Goal: Task Accomplishment & Management: Manage account settings

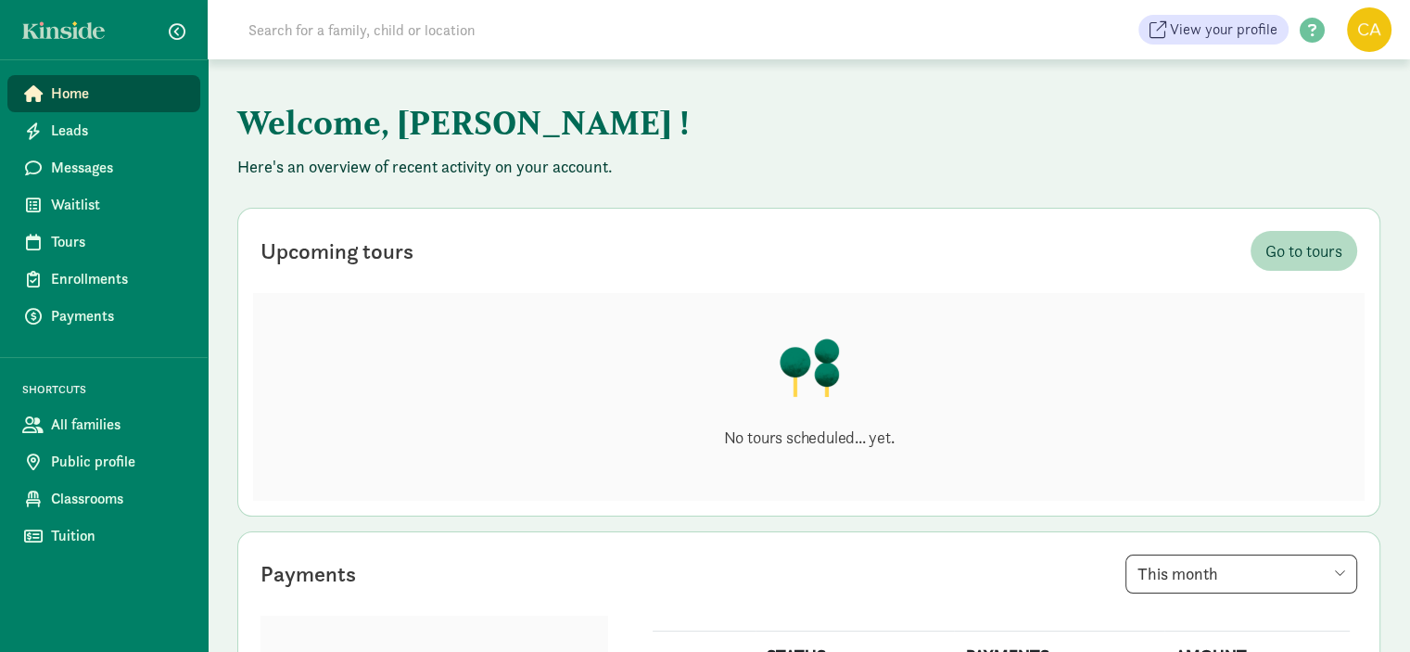
click at [65, 94] on span "Home" at bounding box center [118, 93] width 134 height 22
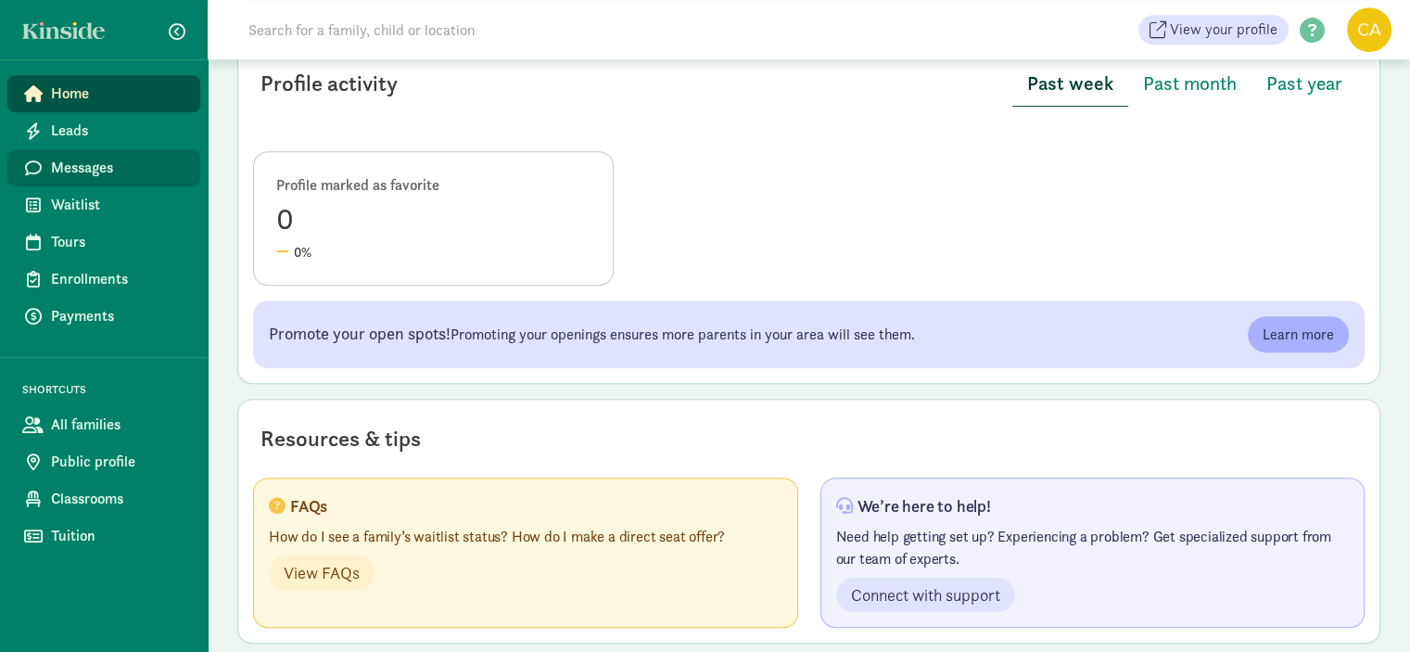
scroll to position [951, 0]
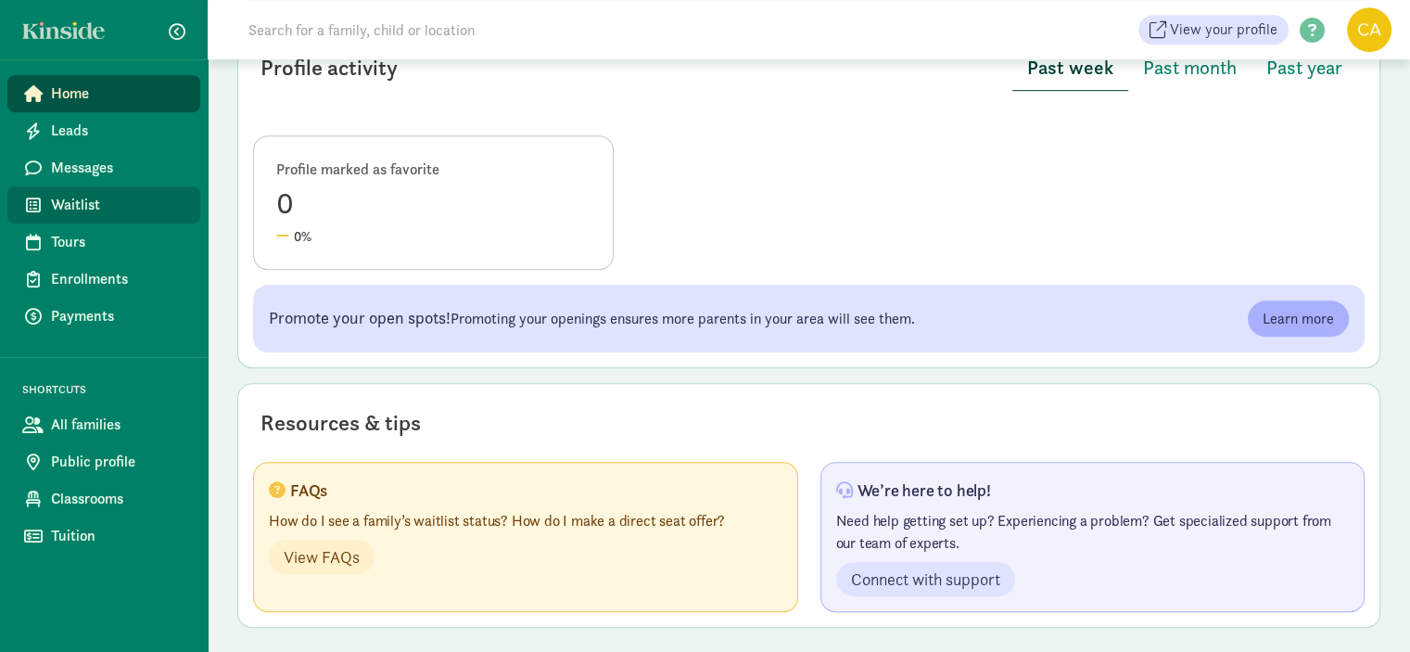
click at [87, 199] on span "Waitlist" at bounding box center [118, 205] width 134 height 22
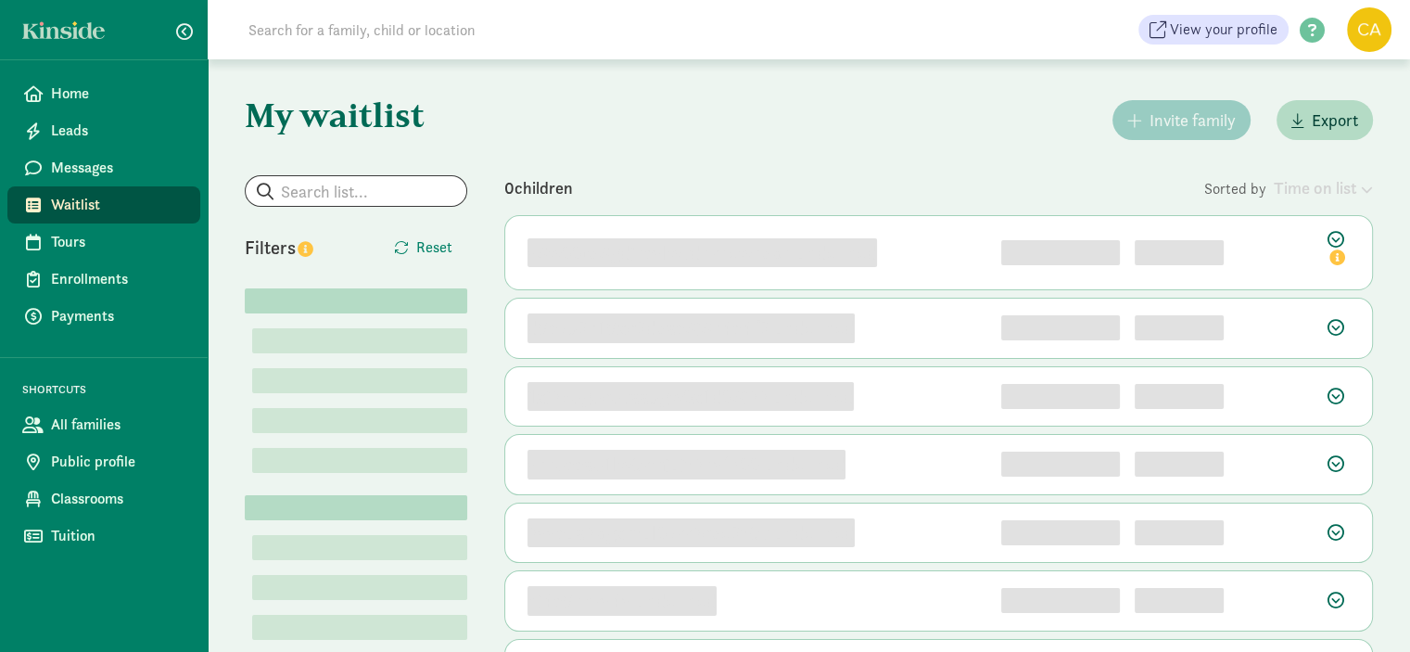
click at [422, 36] on input at bounding box center [497, 29] width 520 height 37
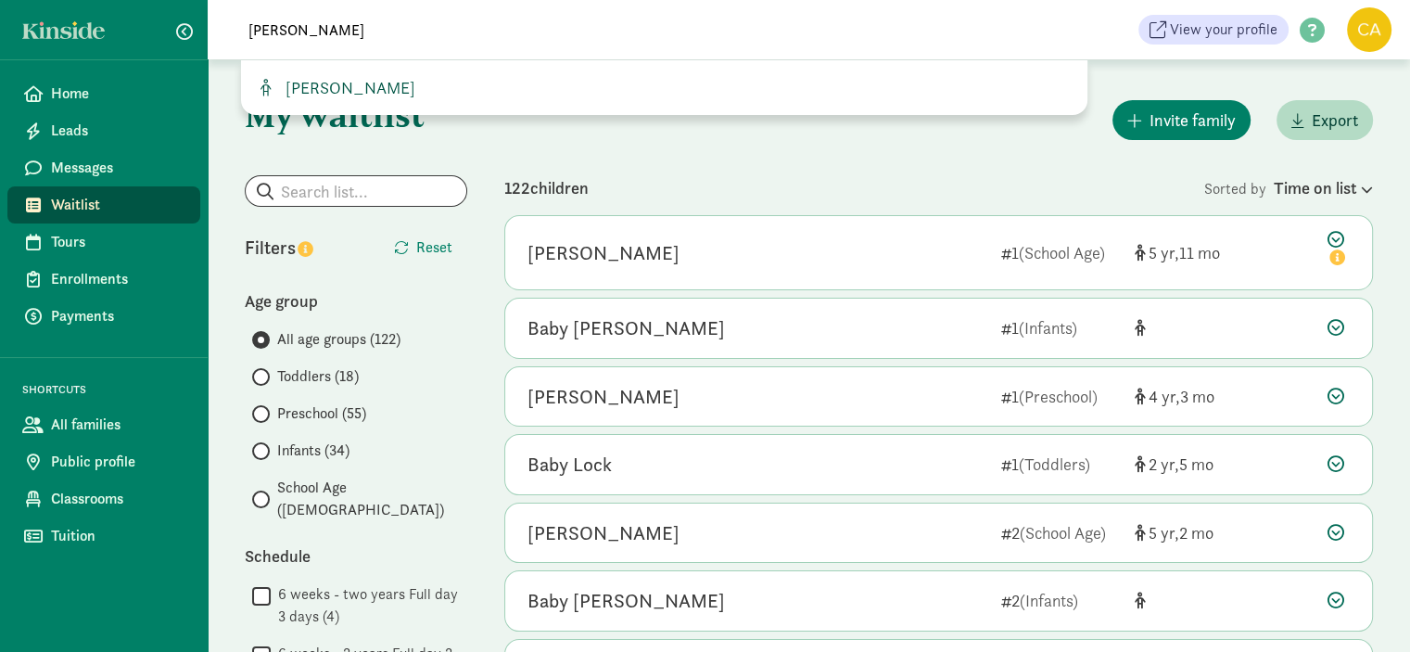
type input "[PERSON_NAME]"
click at [349, 88] on span "[PERSON_NAME]" at bounding box center [346, 87] width 137 height 21
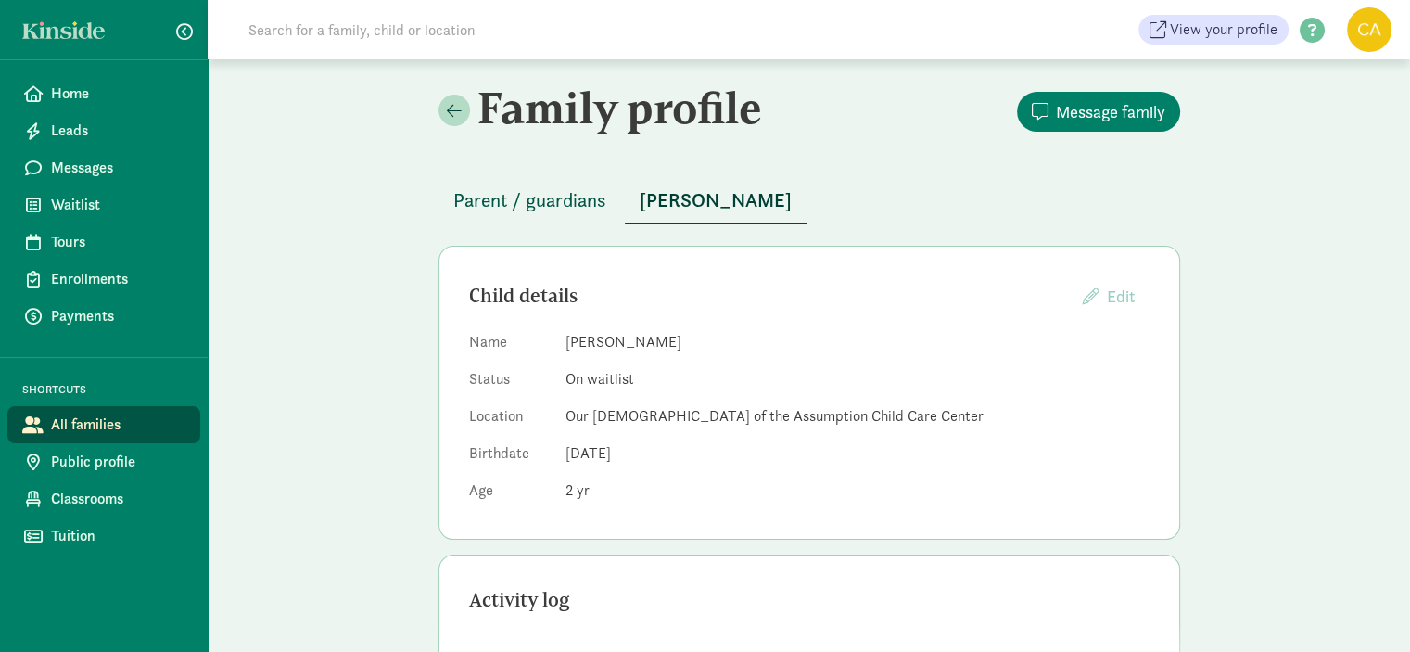
click at [556, 197] on span "Parent / guardians" at bounding box center [529, 200] width 153 height 30
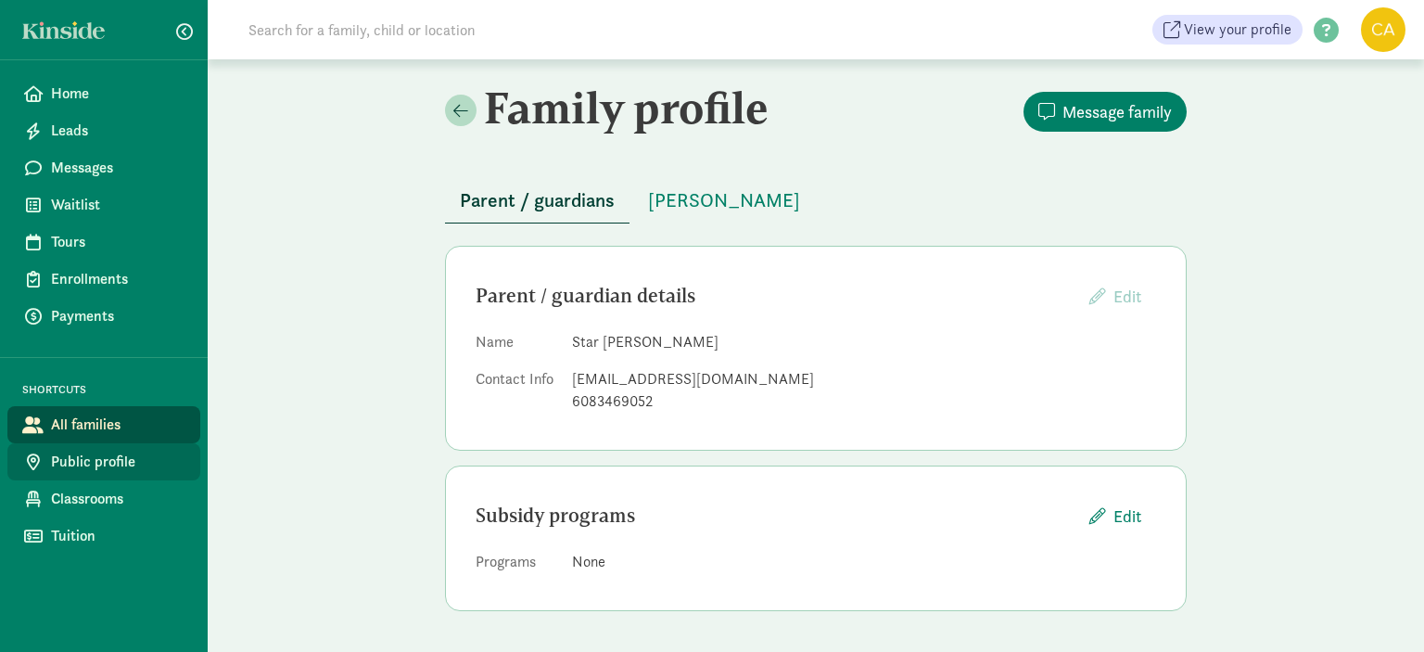
click at [103, 455] on span "Public profile" at bounding box center [118, 461] width 134 height 22
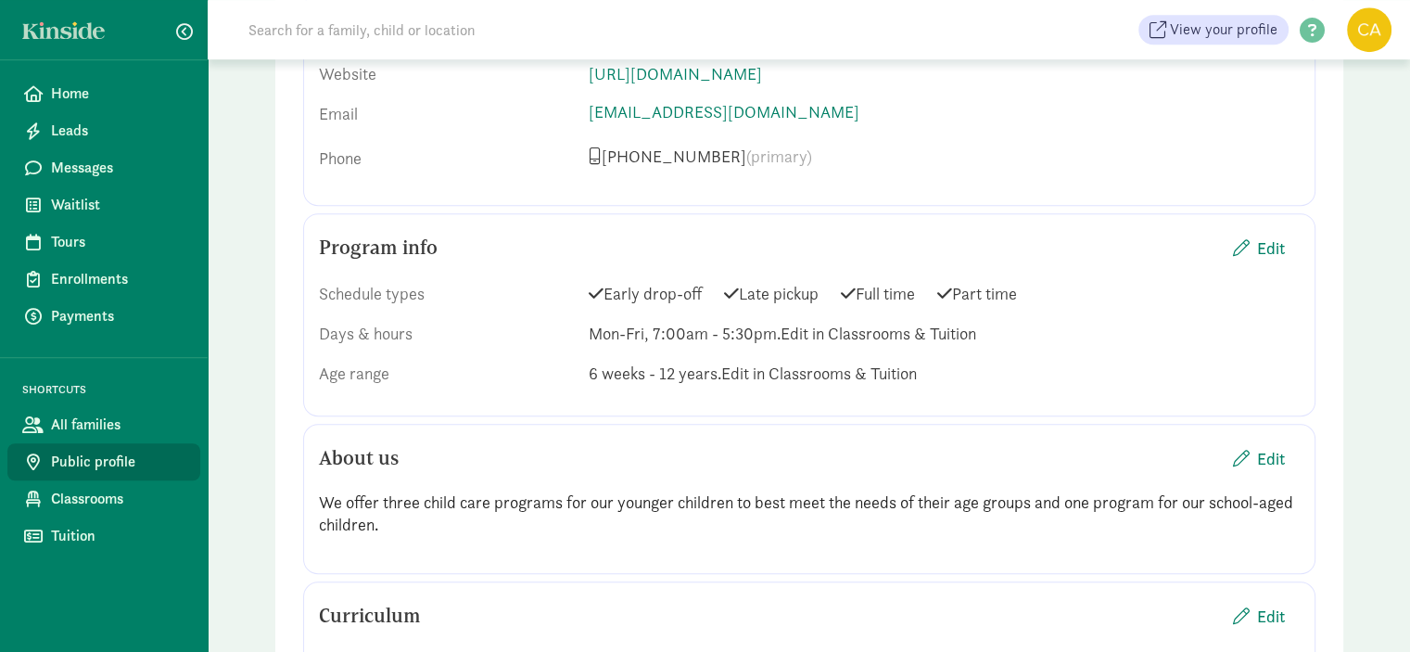
scroll to position [1112, 0]
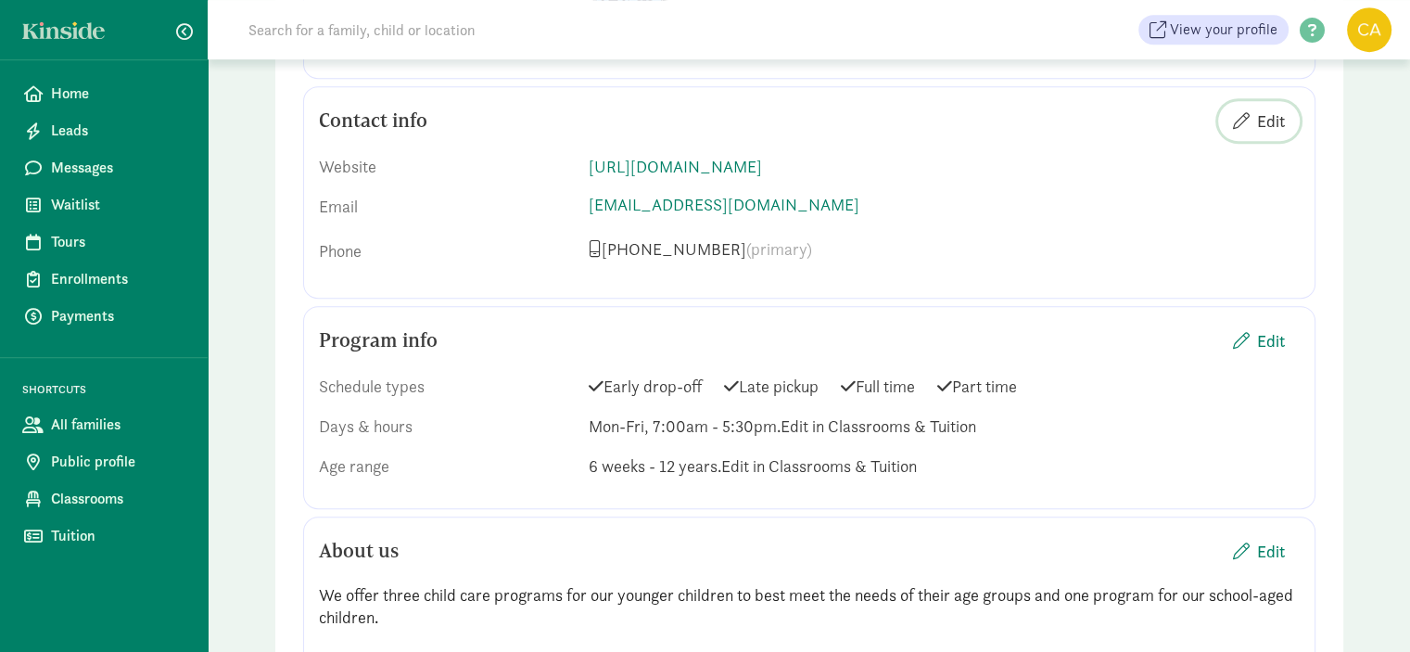
click at [1275, 114] on span "Edit" at bounding box center [1271, 120] width 28 height 25
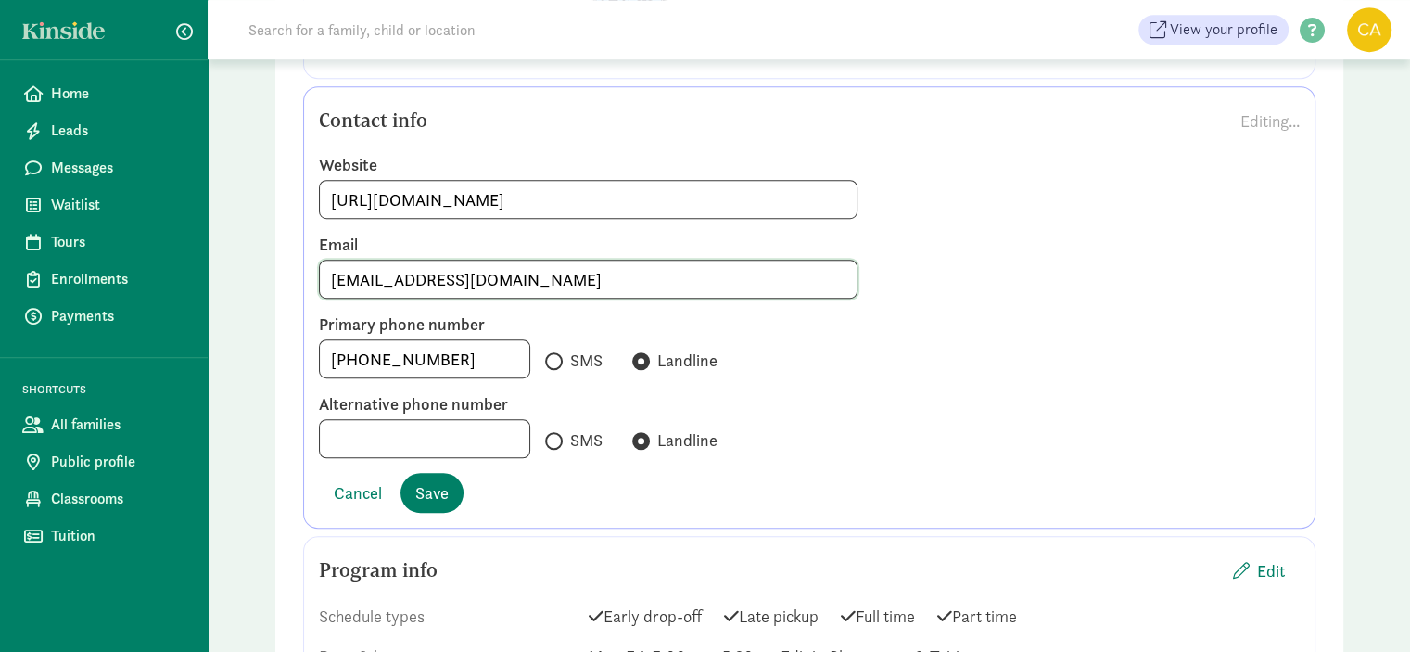
click at [523, 282] on input "cassandral@olabeloit.com" at bounding box center [589, 278] width 538 height 37
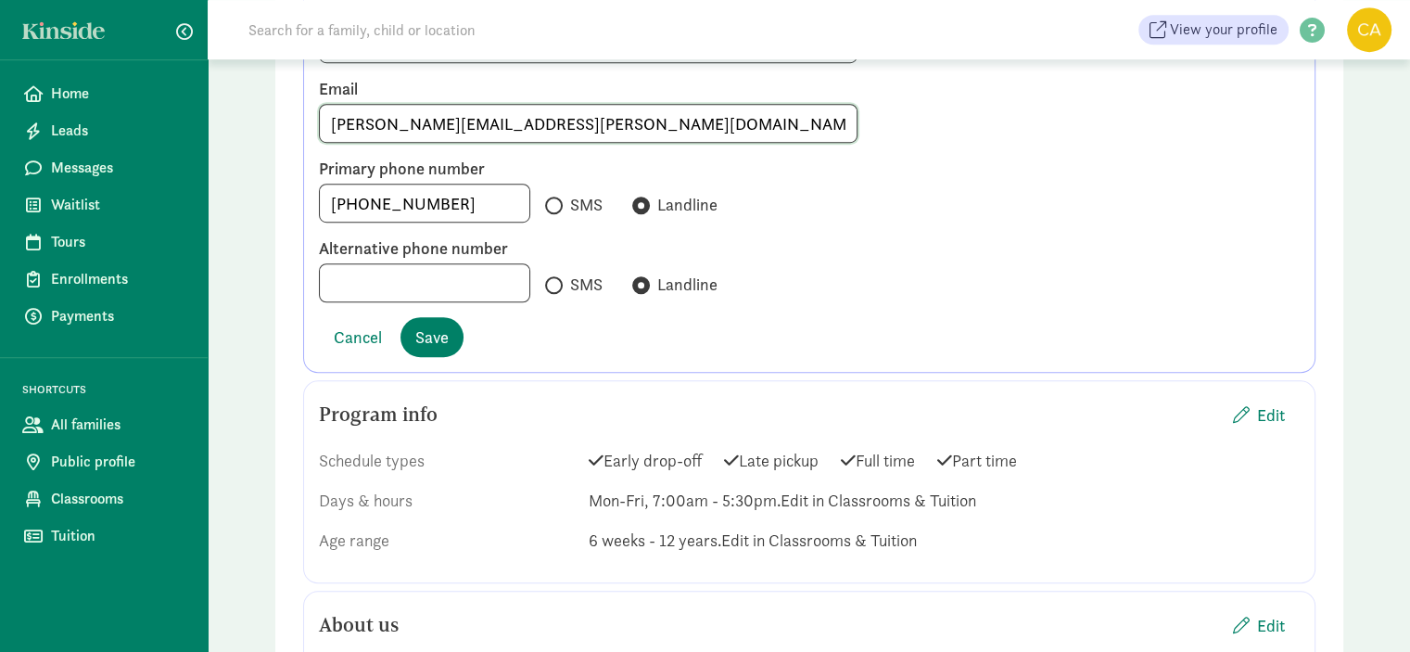
scroll to position [1298, 0]
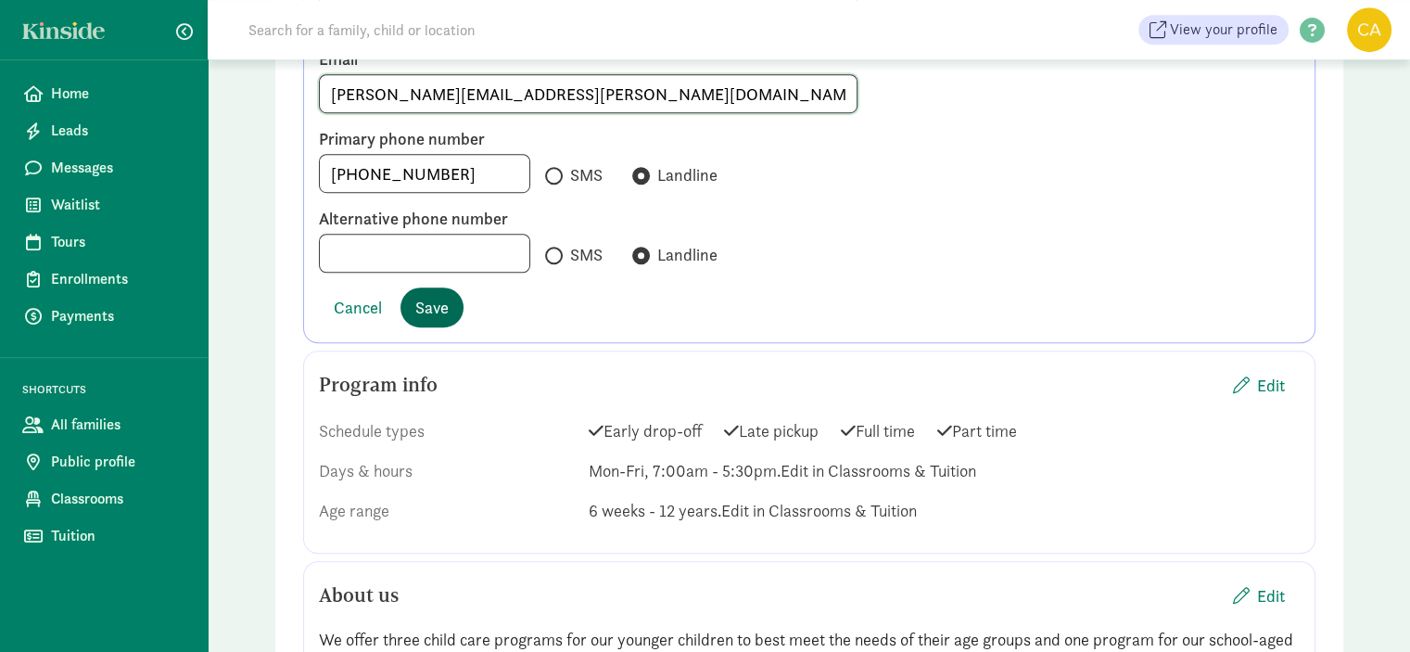
type input "cassandra.letcher@queenofmartyrs.net"
click at [430, 304] on span "Save" at bounding box center [431, 307] width 33 height 25
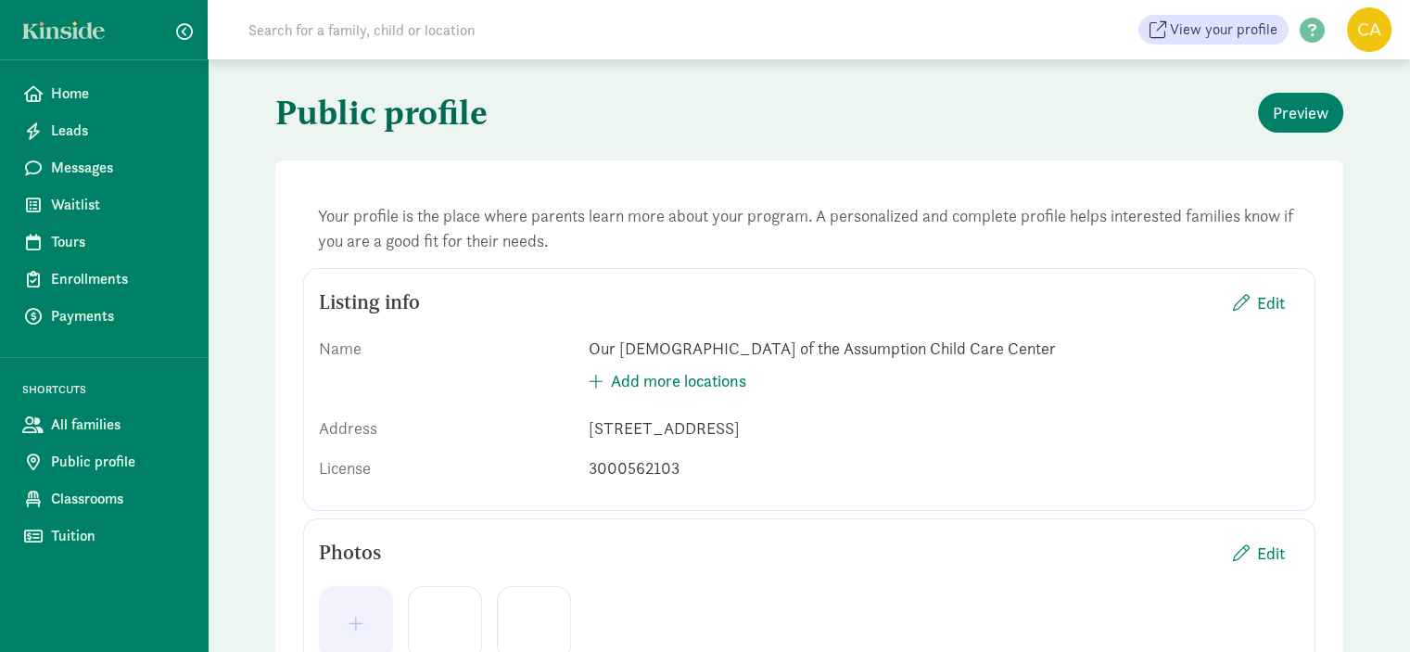
scroll to position [0, 0]
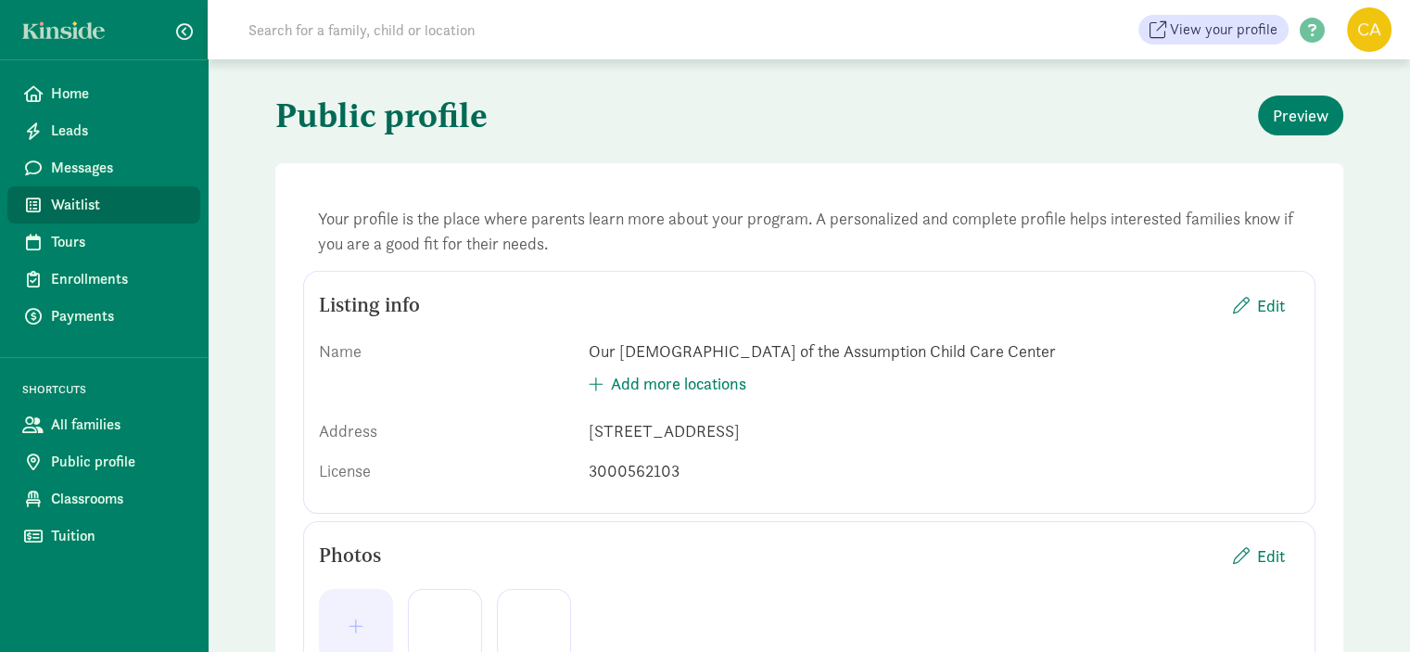
click at [82, 192] on link "Waitlist" at bounding box center [103, 204] width 193 height 37
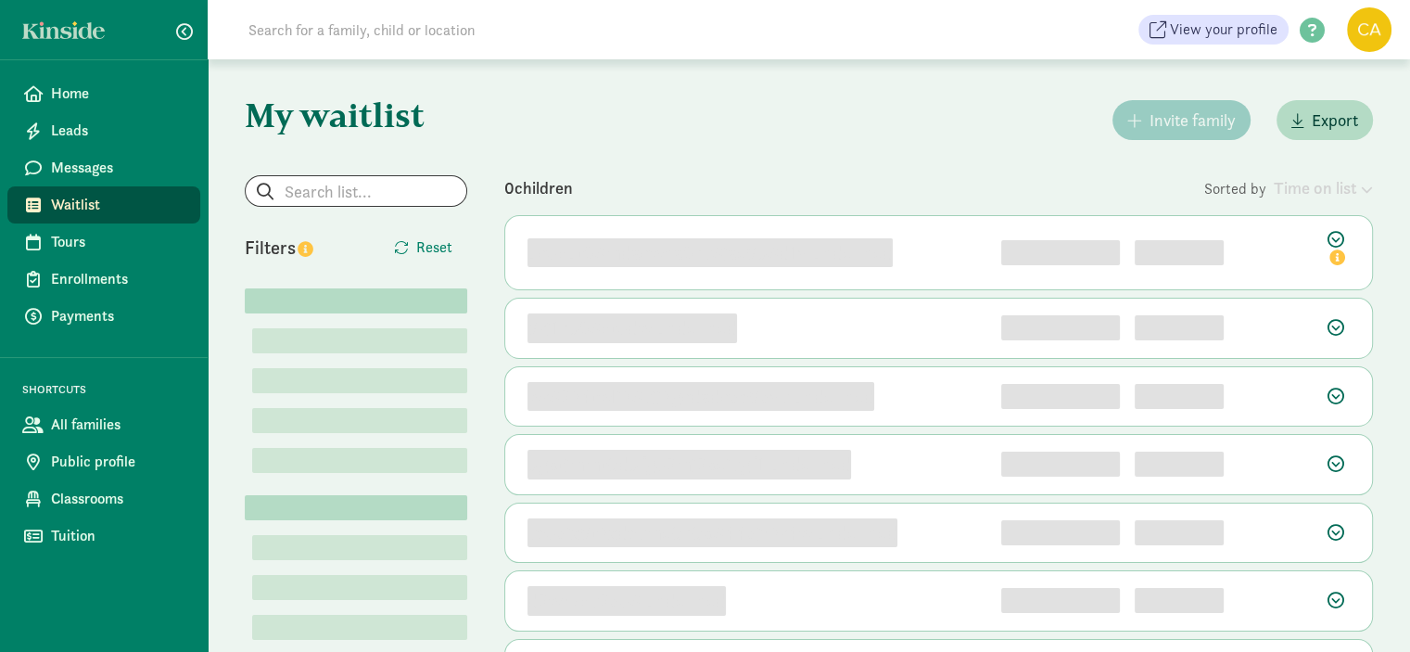
click at [500, 27] on input at bounding box center [497, 29] width 520 height 37
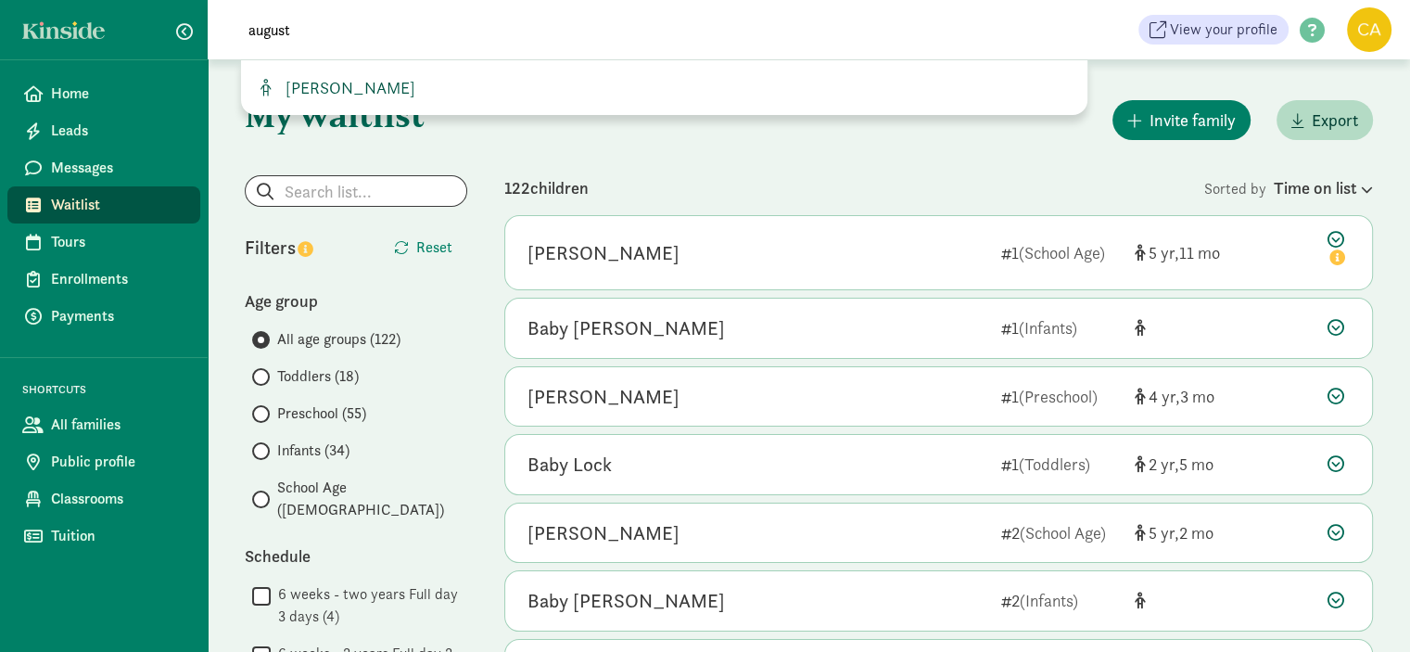
type input "august"
click at [333, 84] on span "August Perez" at bounding box center [346, 87] width 137 height 21
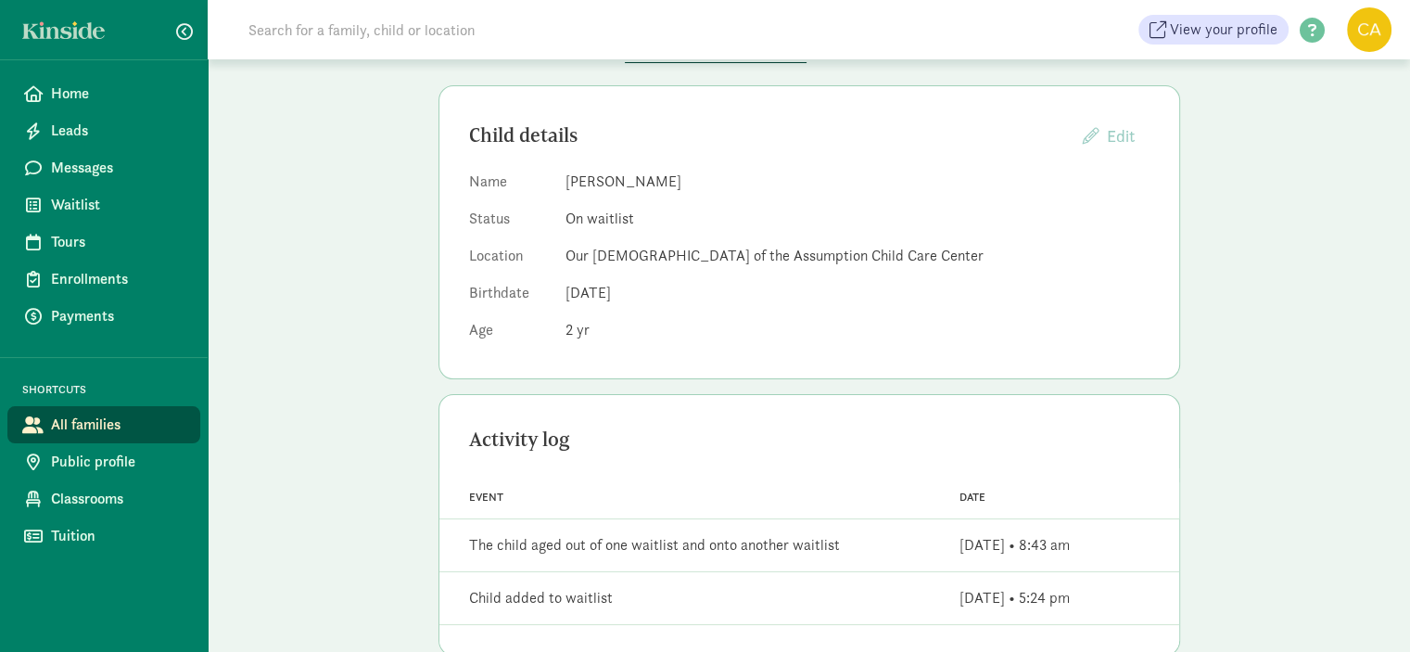
scroll to position [22, 0]
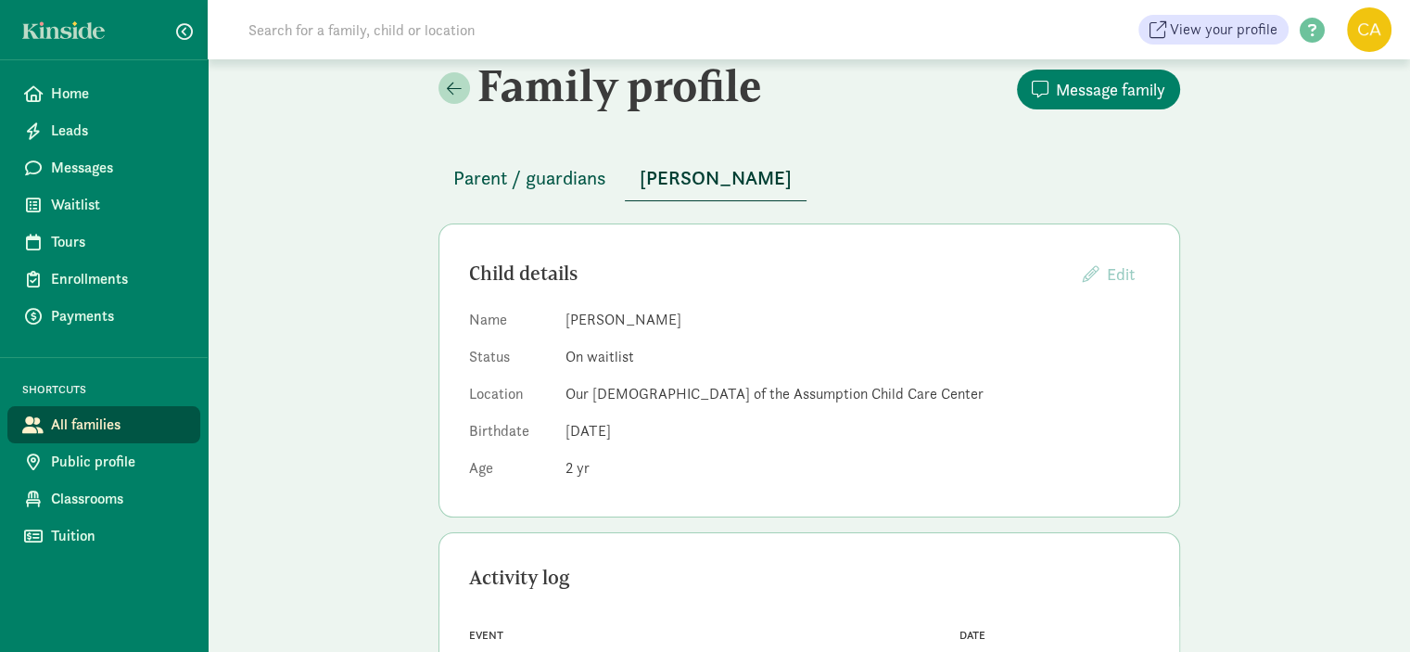
click at [543, 177] on span "Parent / guardians" at bounding box center [529, 178] width 153 height 30
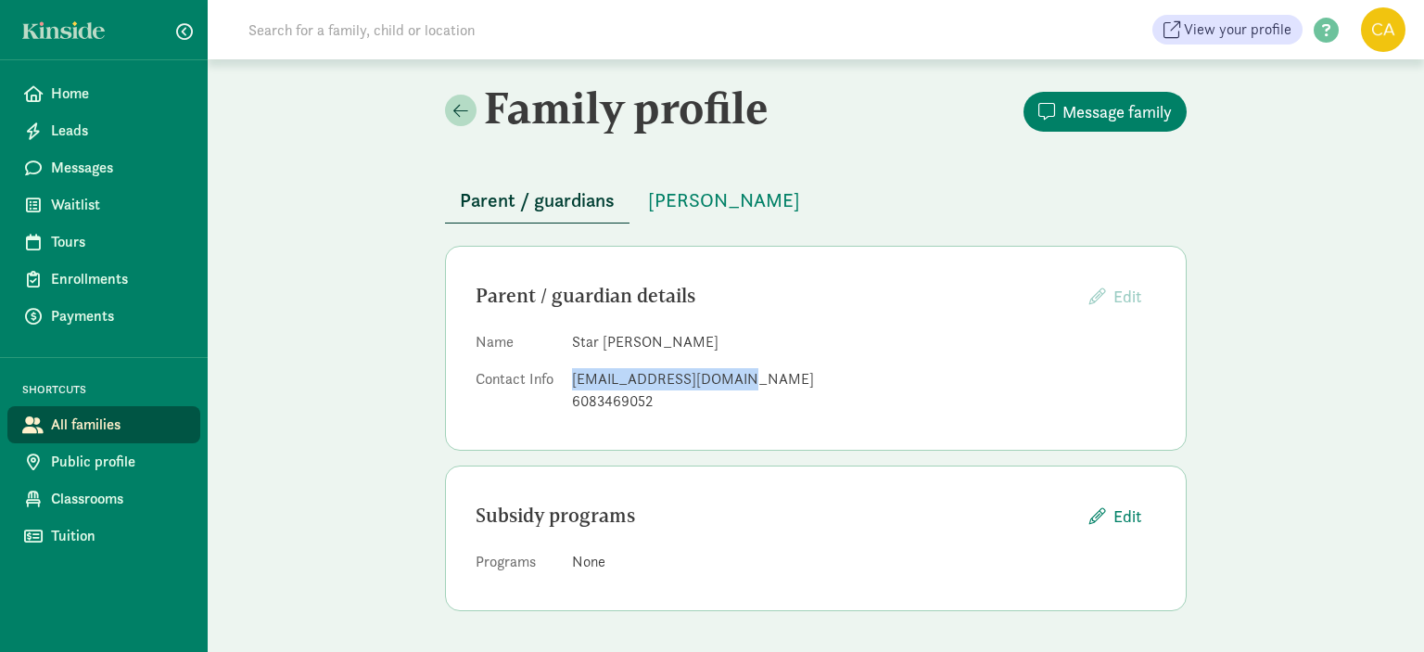
drag, startPoint x: 730, startPoint y: 378, endPoint x: 571, endPoint y: 385, distance: 159.6
click at [571, 385] on dl "Name Star [PERSON_NAME] Contact Info [EMAIL_ADDRESS][DOMAIN_NAME] 6083469052" at bounding box center [816, 375] width 680 height 89
copy div "[EMAIL_ADDRESS][DOMAIN_NAME]"
